Goal: Information Seeking & Learning: Learn about a topic

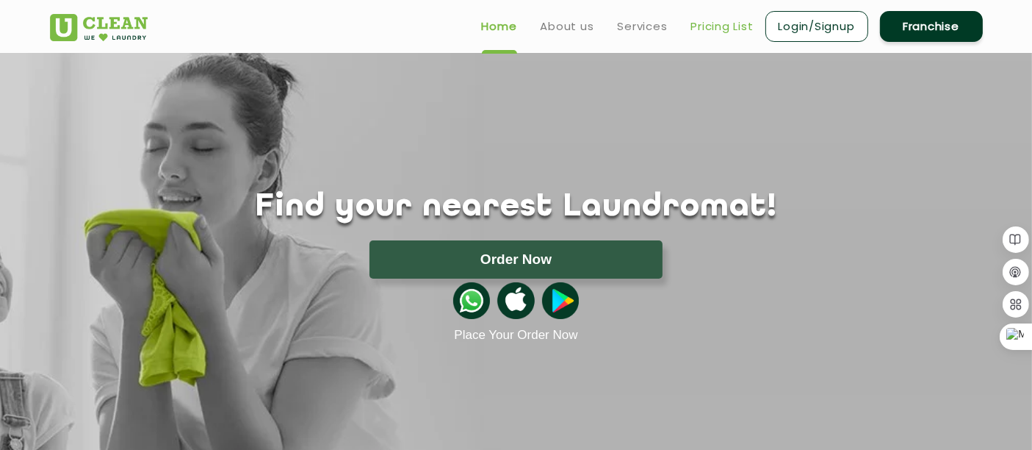
click at [713, 29] on link "Pricing List" at bounding box center [722, 27] width 62 height 18
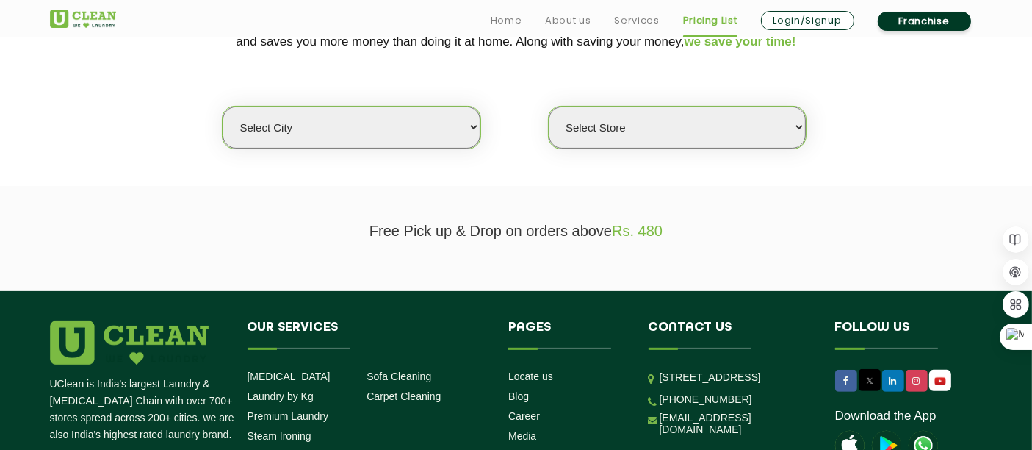
scroll to position [356, 0]
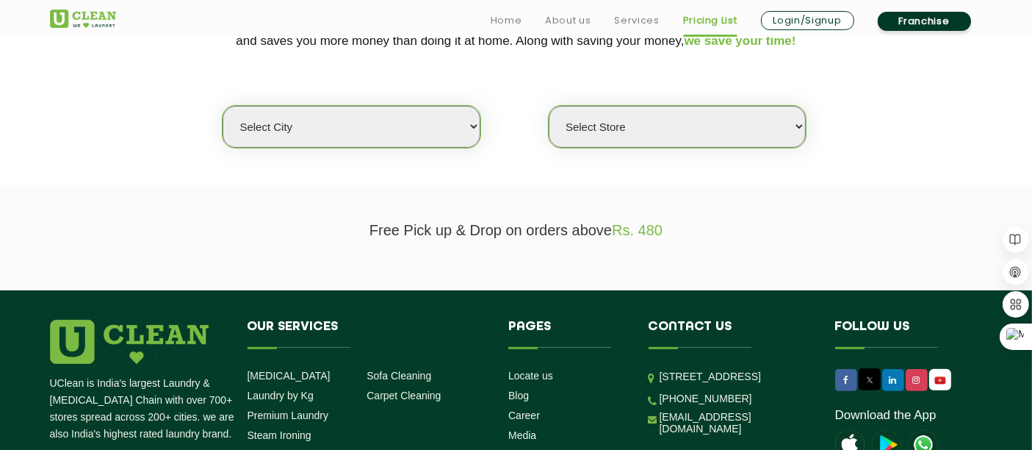
click at [266, 107] on select "Select city [GEOGRAPHIC_DATA] [GEOGRAPHIC_DATA] [GEOGRAPHIC_DATA] [GEOGRAPHIC_D…" at bounding box center [351, 127] width 257 height 42
select select "9"
click at [223, 106] on select "Select city [GEOGRAPHIC_DATA] [GEOGRAPHIC_DATA] [GEOGRAPHIC_DATA] [GEOGRAPHIC_D…" at bounding box center [351, 127] width 257 height 42
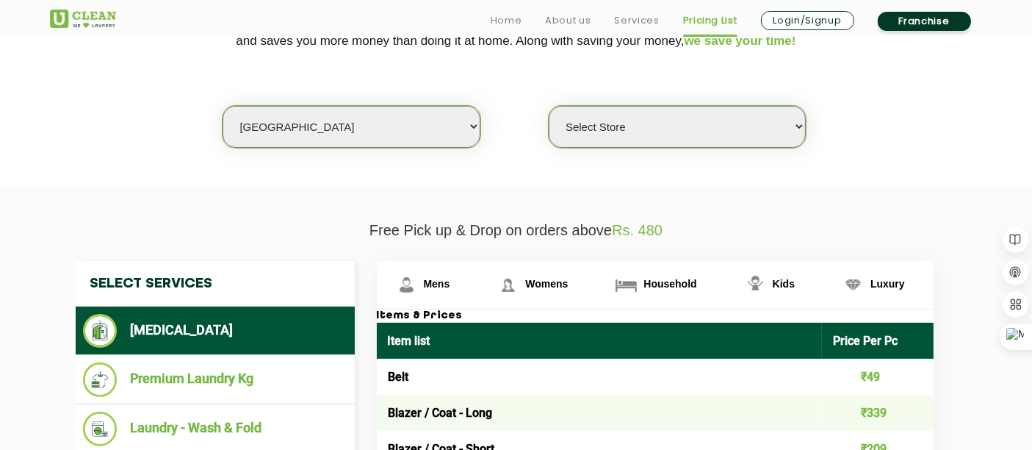
click at [684, 125] on select "Select Store UClean Kudasan" at bounding box center [677, 127] width 257 height 42
select select "345"
click at [549, 106] on select "Select Store UClean Kudasan" at bounding box center [677, 127] width 257 height 42
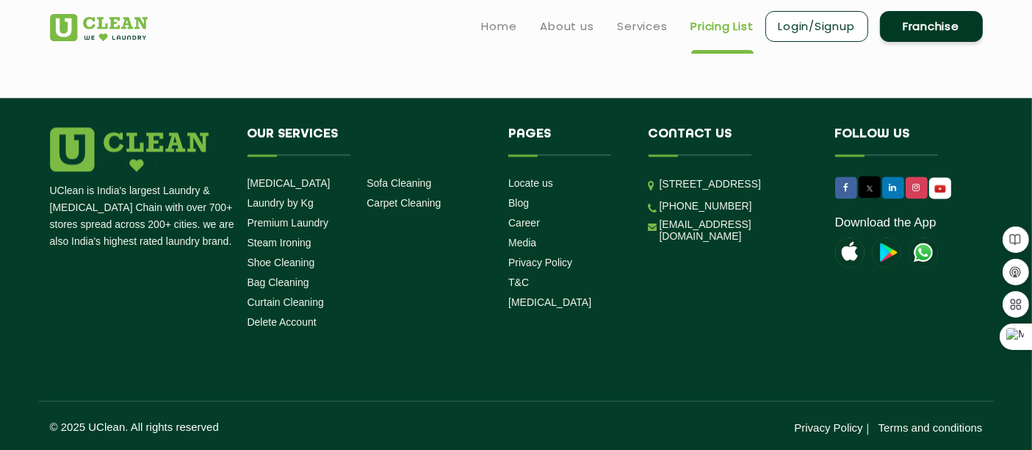
scroll to position [3239, 0]
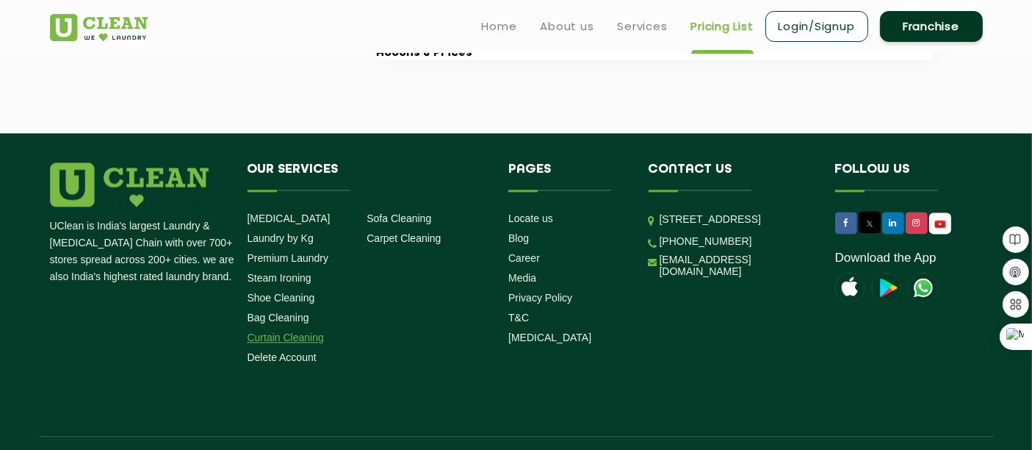
click at [289, 343] on link "Curtain Cleaning" at bounding box center [286, 337] width 76 height 12
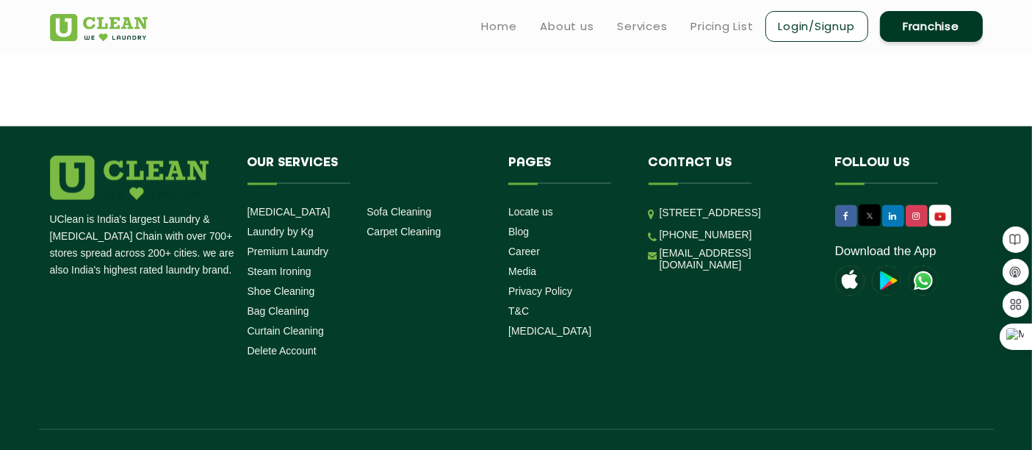
scroll to position [2079, 0]
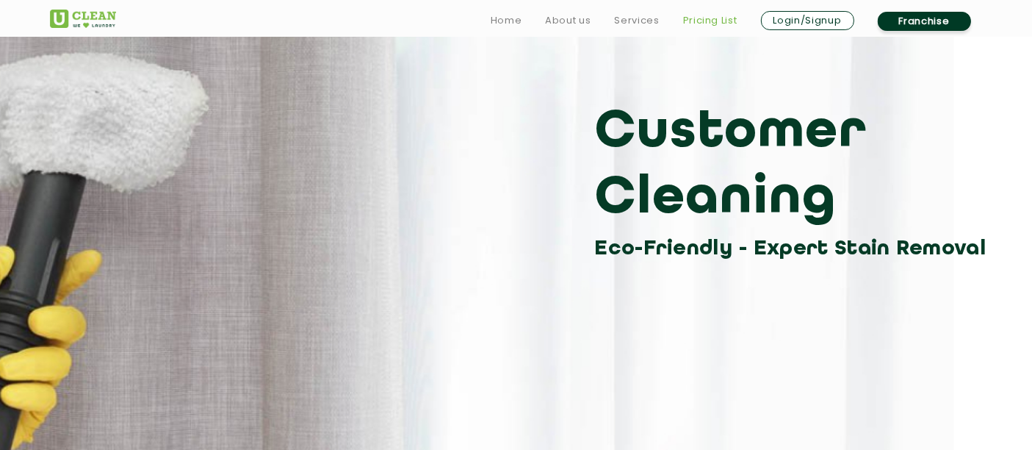
scroll to position [89, 0]
click at [715, 15] on link "Pricing List" at bounding box center [710, 21] width 54 height 18
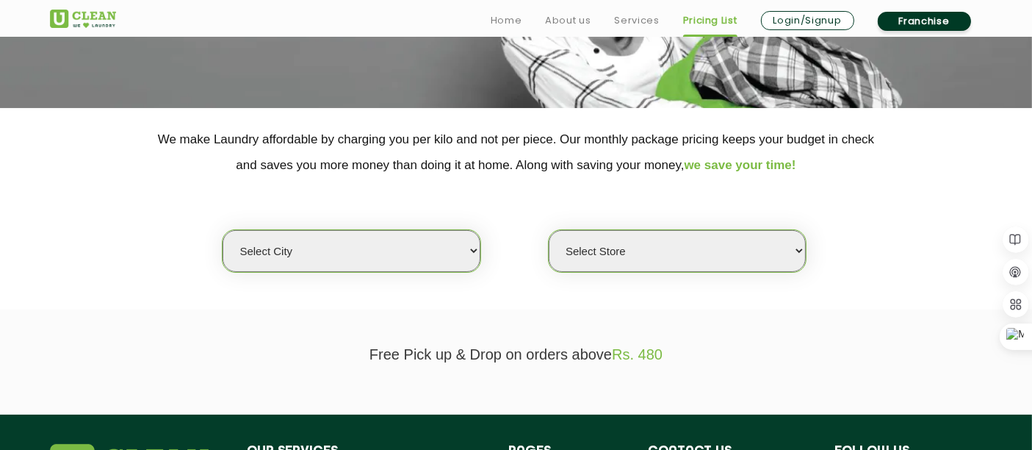
scroll to position [282, 0]
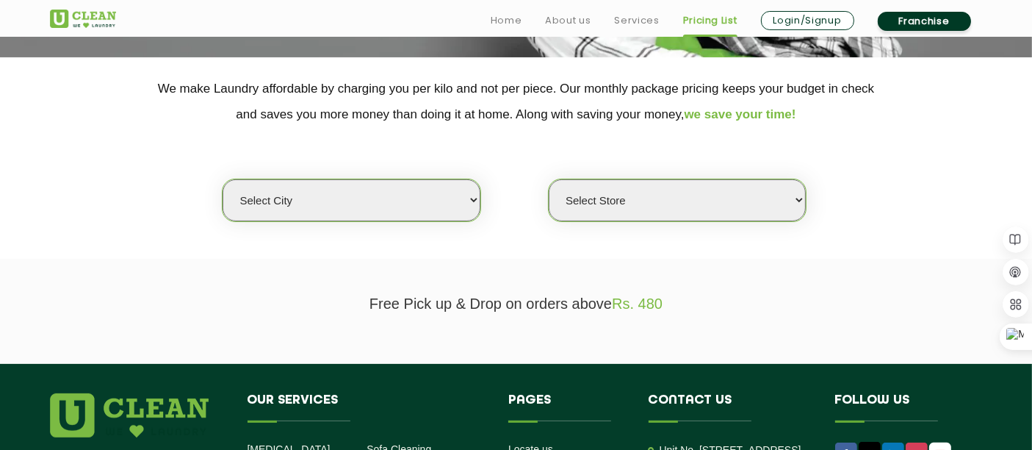
click at [401, 206] on select "Select city [GEOGRAPHIC_DATA] [GEOGRAPHIC_DATA] [GEOGRAPHIC_DATA] [GEOGRAPHIC_D…" at bounding box center [351, 200] width 257 height 42
click at [309, 201] on select "Select city [GEOGRAPHIC_DATA] [GEOGRAPHIC_DATA] [GEOGRAPHIC_DATA] [GEOGRAPHIC_D…" at bounding box center [351, 200] width 257 height 42
select select "9"
click at [223, 179] on select "Select city [GEOGRAPHIC_DATA] [GEOGRAPHIC_DATA] [GEOGRAPHIC_DATA] [GEOGRAPHIC_D…" at bounding box center [351, 200] width 257 height 42
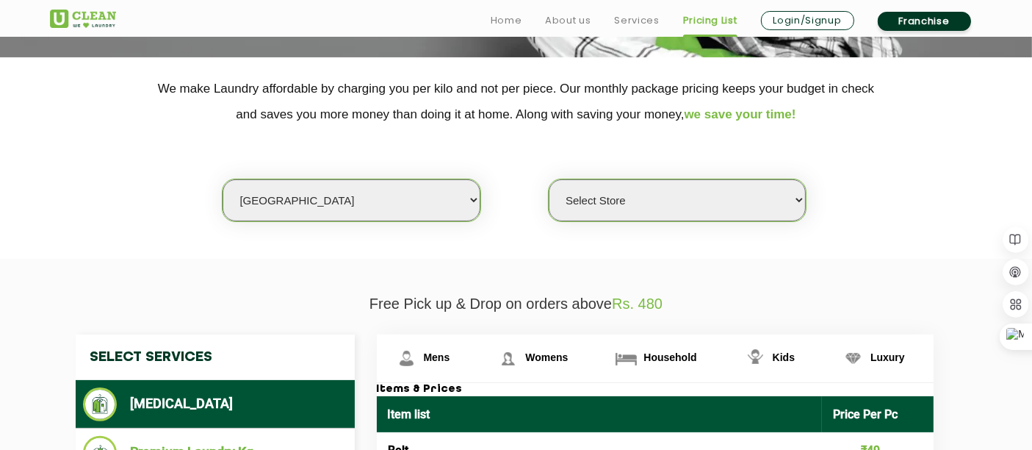
click at [584, 206] on select "Select Store UClean Kudasan" at bounding box center [677, 200] width 257 height 42
select select "345"
click at [549, 179] on select "Select Store UClean Kudasan" at bounding box center [677, 200] width 257 height 42
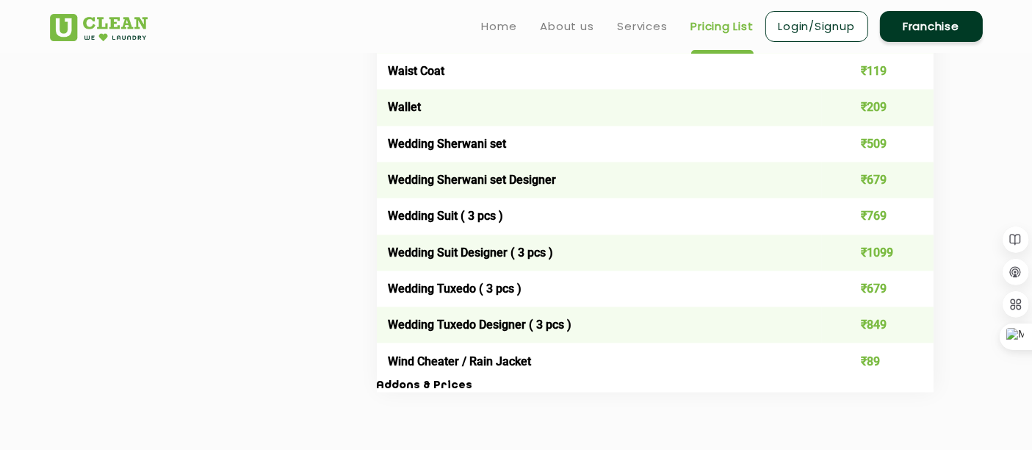
scroll to position [3287, 0]
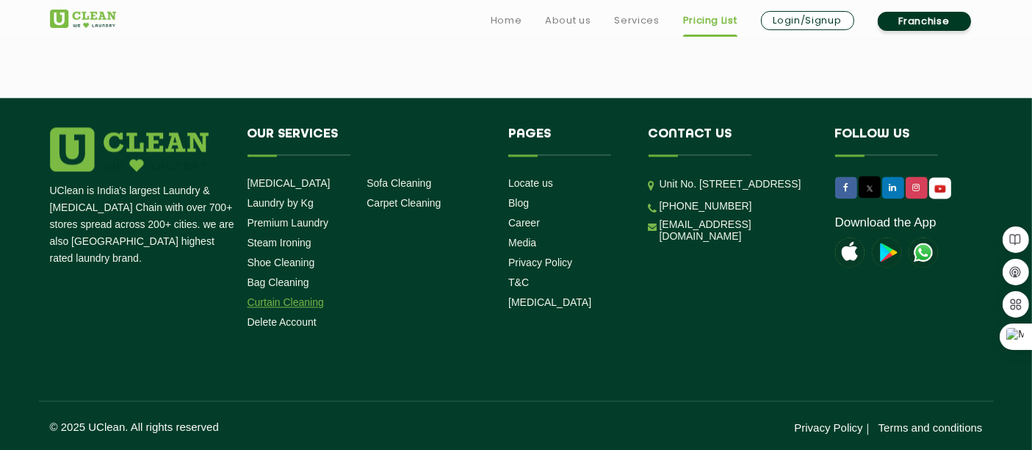
click at [282, 305] on link "Curtain Cleaning" at bounding box center [286, 302] width 76 height 12
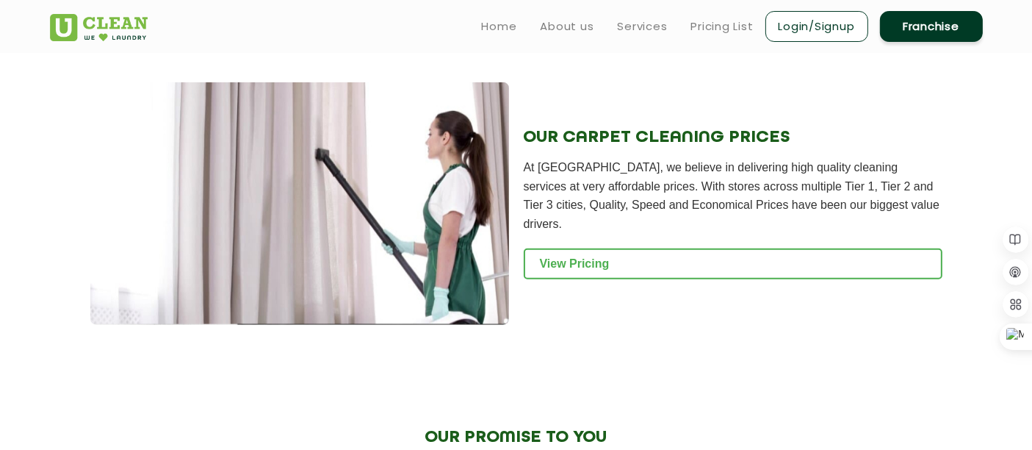
scroll to position [1492, 0]
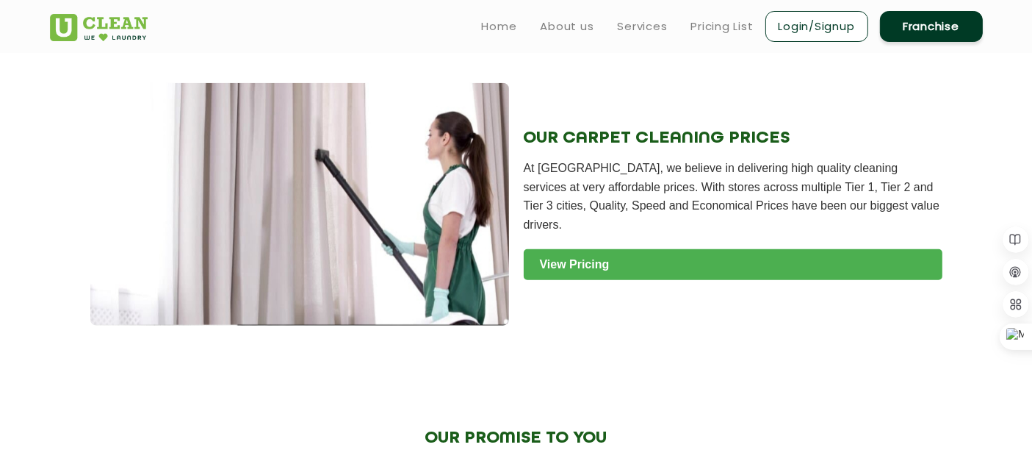
click at [587, 259] on link "View Pricing" at bounding box center [733, 264] width 419 height 31
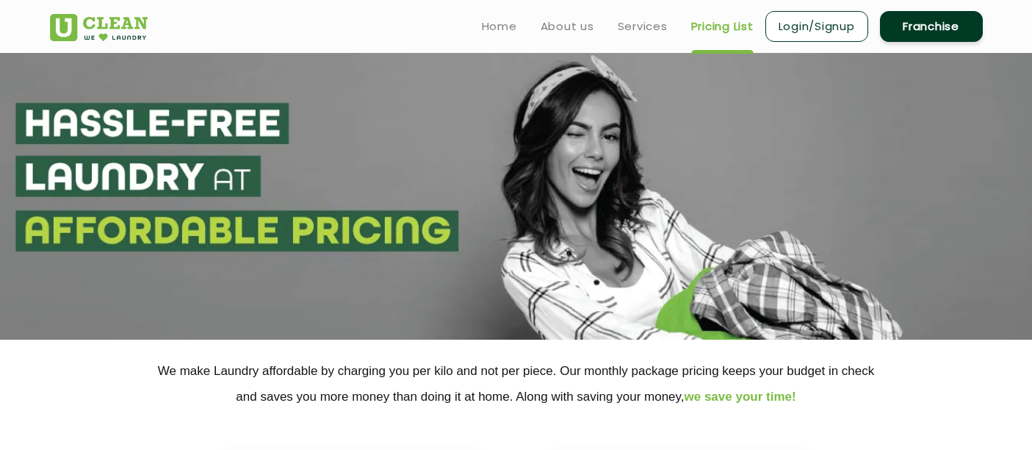
scroll to position [325, 0]
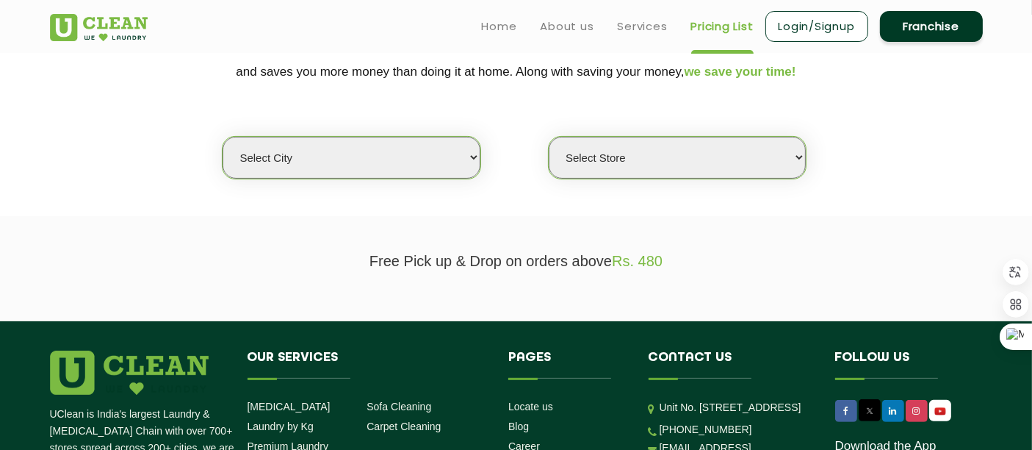
click at [369, 151] on select "Select city [GEOGRAPHIC_DATA] [GEOGRAPHIC_DATA] [GEOGRAPHIC_DATA] [GEOGRAPHIC_D…" at bounding box center [351, 158] width 257 height 42
select select "12"
click at [223, 137] on select "Select city [GEOGRAPHIC_DATA] [GEOGRAPHIC_DATA] [GEOGRAPHIC_DATA] [GEOGRAPHIC_D…" at bounding box center [351, 158] width 257 height 42
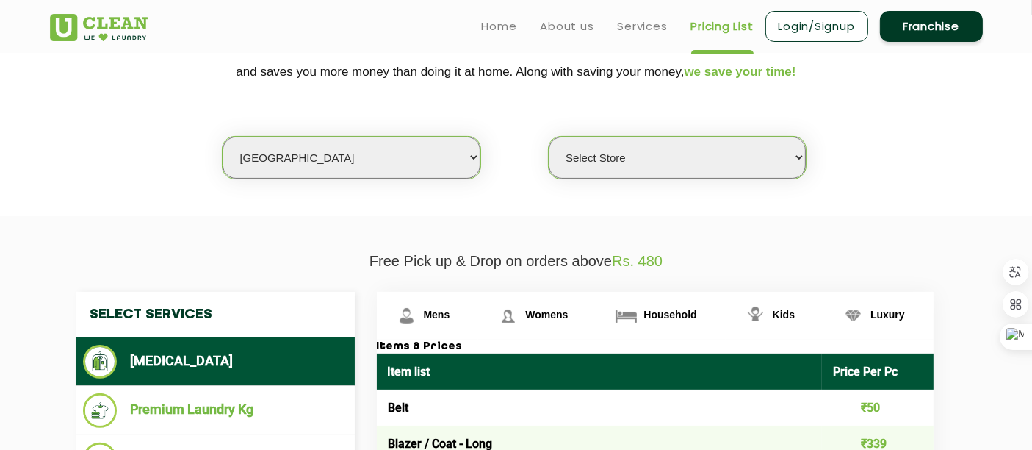
click at [575, 162] on select "Select Store UClean Shivranjani" at bounding box center [677, 158] width 257 height 42
select select "25"
click at [549, 137] on select "Select Store UClean Shivranjani" at bounding box center [677, 158] width 257 height 42
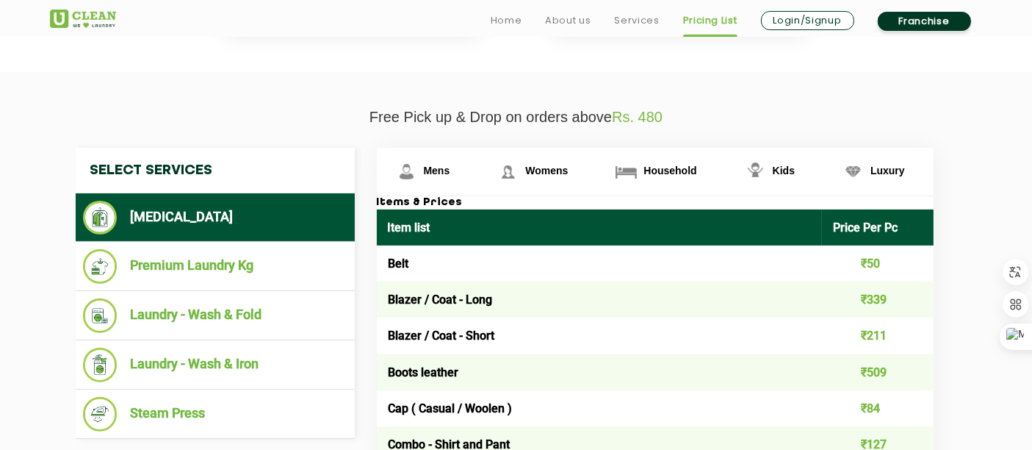
scroll to position [536, 0]
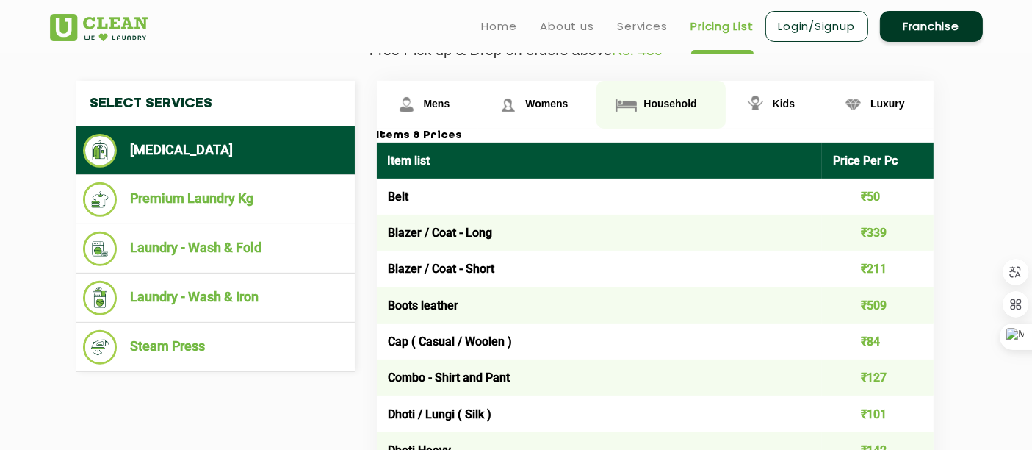
click at [661, 98] on span "Household" at bounding box center [670, 104] width 53 height 12
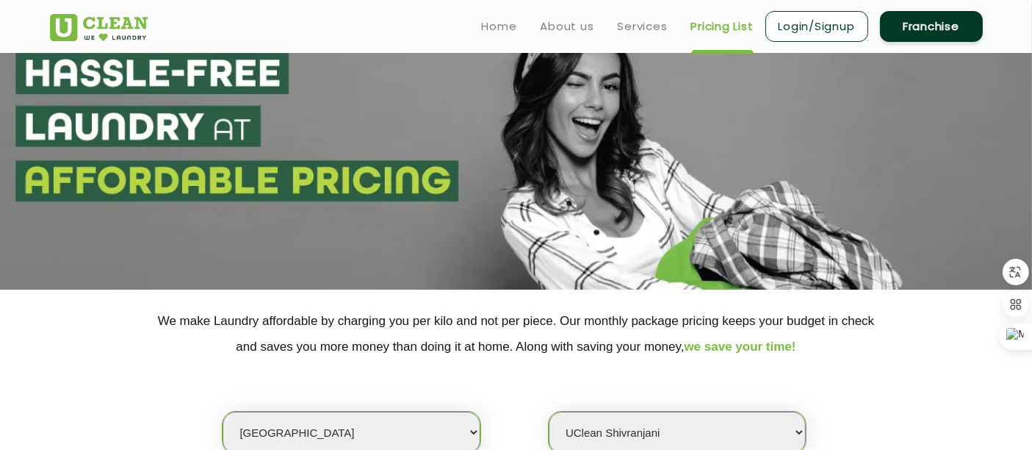
scroll to position [0, 0]
